Goal: Task Accomplishment & Management: Complete application form

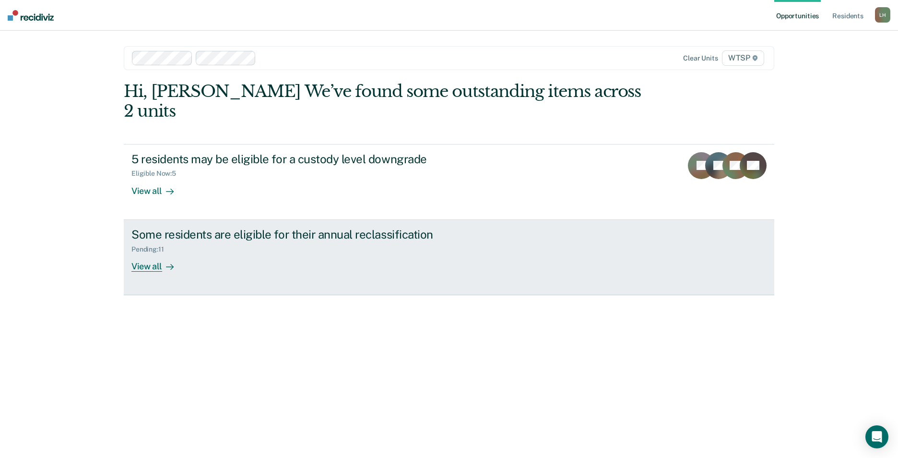
click at [141, 253] on div "View all" at bounding box center [158, 262] width 54 height 19
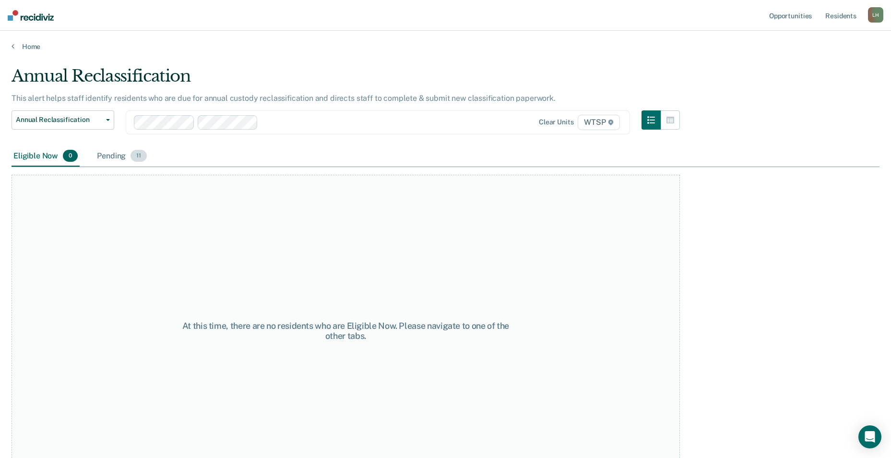
click at [115, 155] on div "Pending 11" at bounding box center [122, 156] width 54 height 21
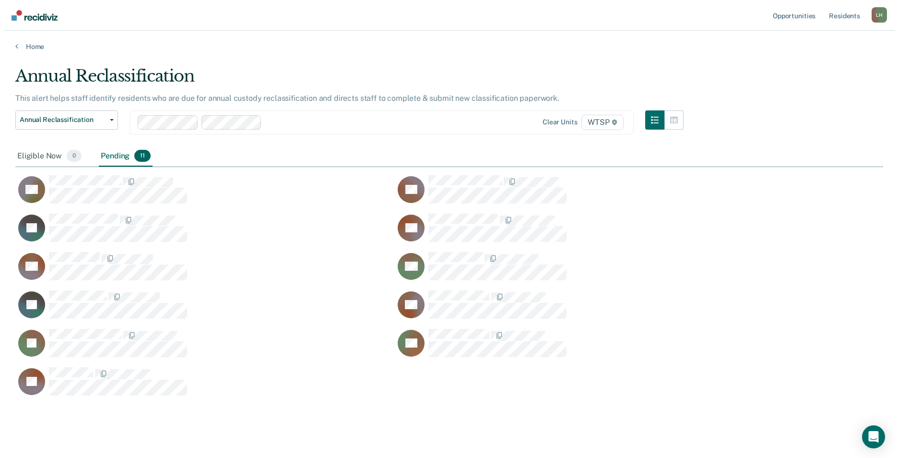
scroll to position [329, 860]
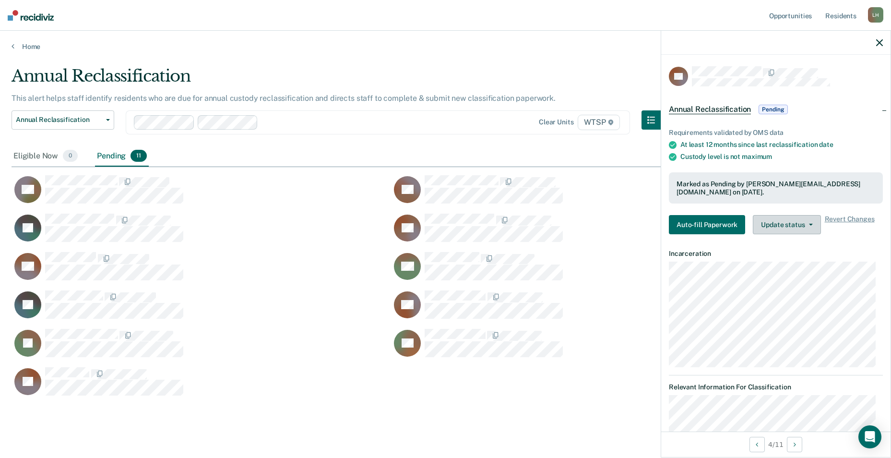
click at [797, 223] on button "Update status" at bounding box center [786, 224] width 68 height 19
click at [797, 244] on button "Revert from Pending" at bounding box center [798, 243] width 93 height 15
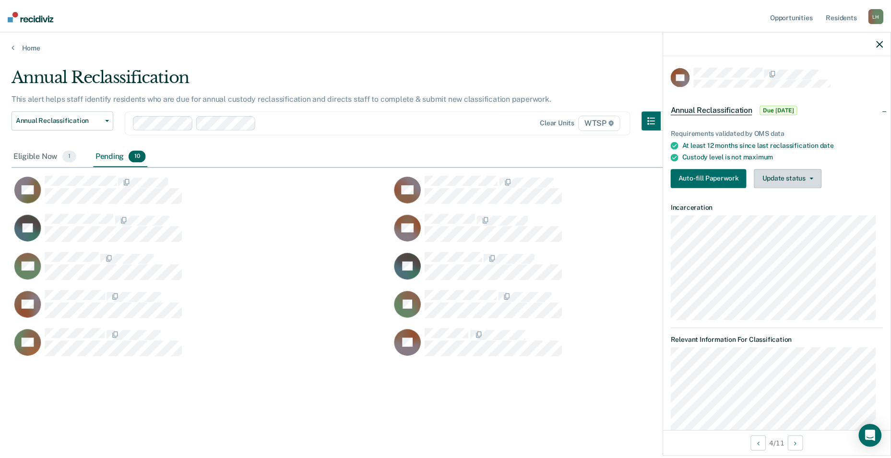
scroll to position [8, 8]
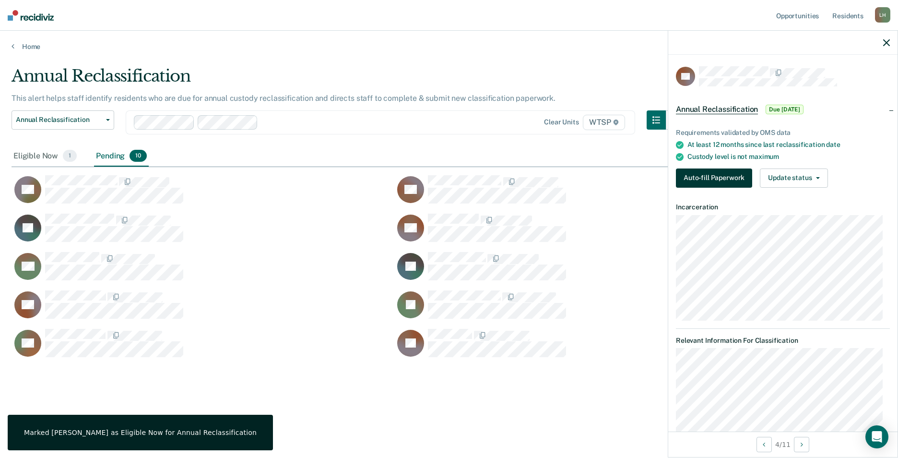
click at [734, 175] on button "Auto-fill Paperwork" at bounding box center [714, 177] width 76 height 19
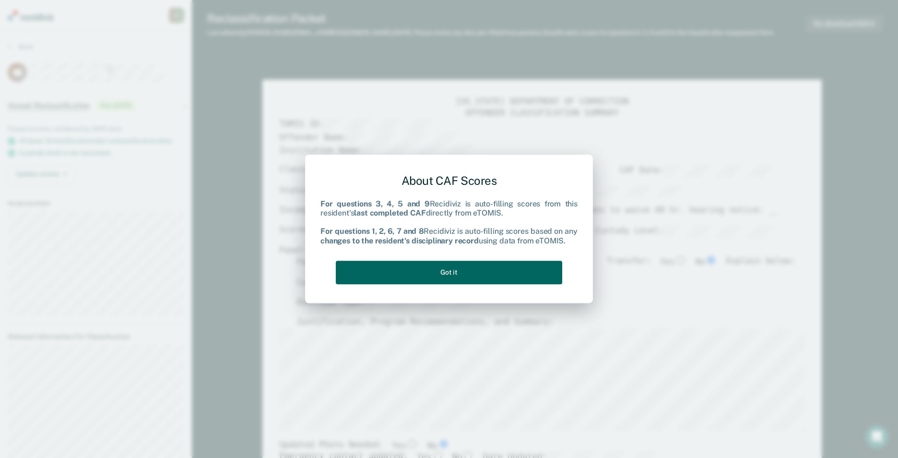
click at [462, 270] on button "Got it" at bounding box center [449, 271] width 226 height 23
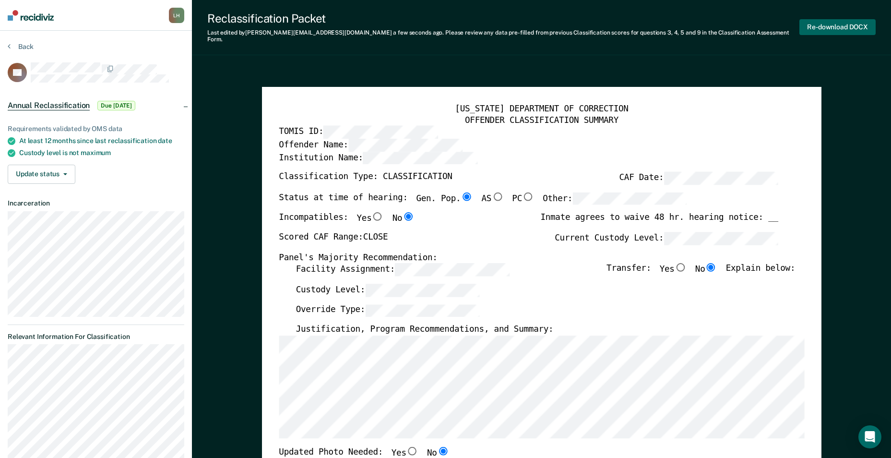
click at [818, 23] on button "Re-download DOCX" at bounding box center [837, 27] width 76 height 16
type textarea "x"
